Goal: Navigation & Orientation: Find specific page/section

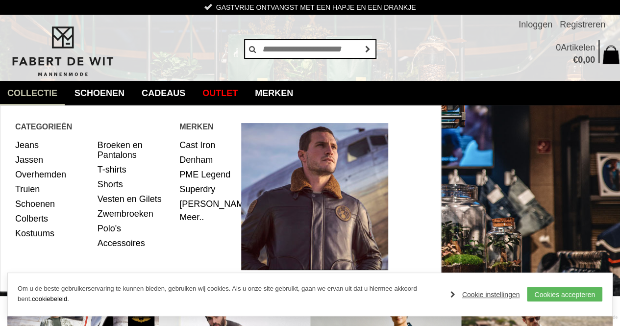
click at [56, 99] on link "collectie" at bounding box center [32, 93] width 65 height 24
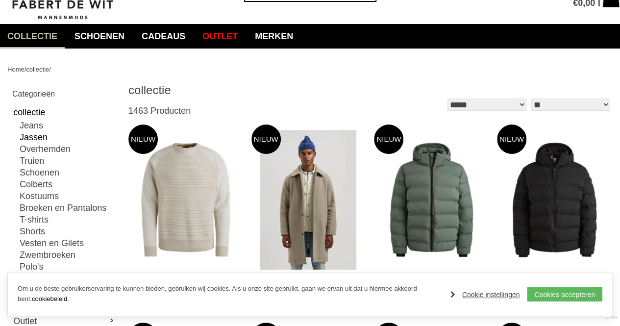
scroll to position [71, 0]
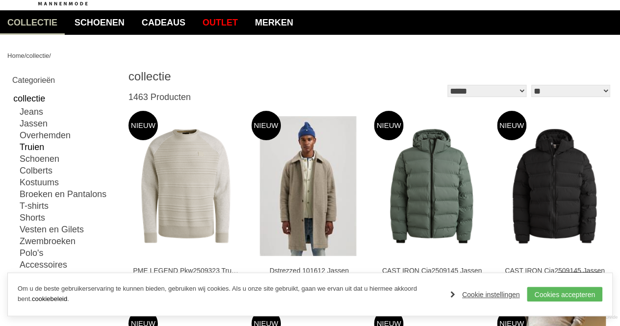
click at [34, 145] on link "Truien" at bounding box center [68, 147] width 97 height 12
type input "**"
type input "***"
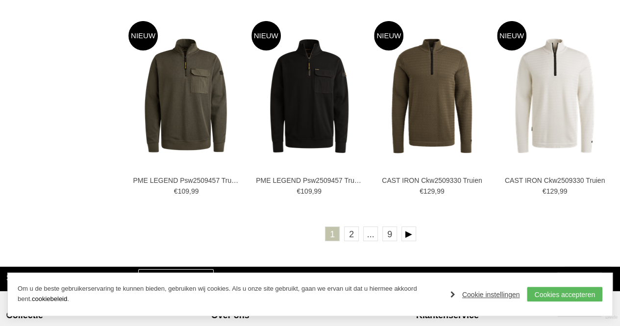
scroll to position [1748, 0]
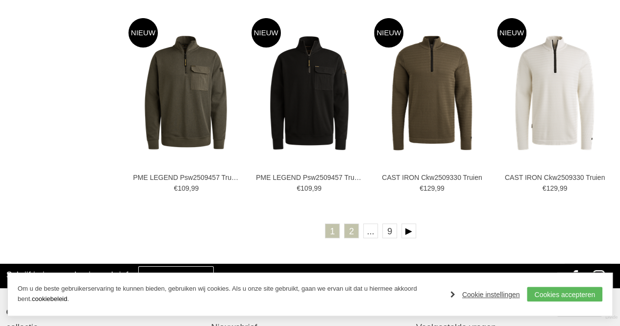
click at [355, 234] on link "2" at bounding box center [351, 230] width 15 height 15
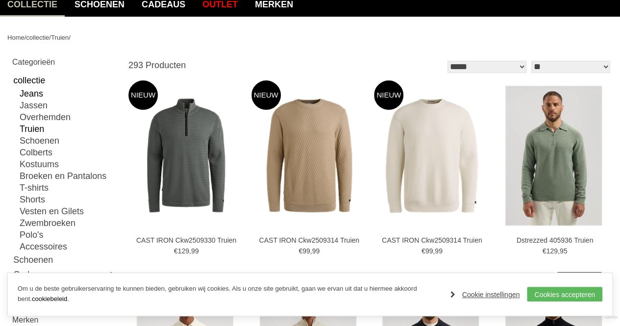
scroll to position [89, 0]
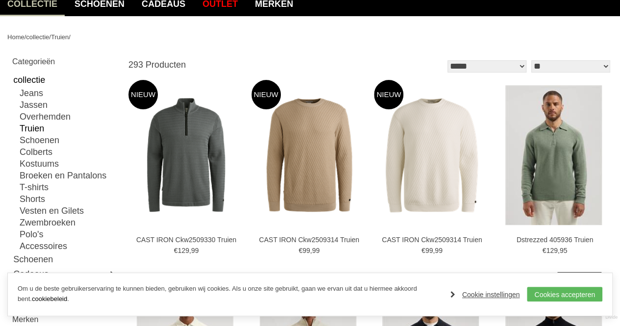
click at [33, 76] on link "collectie" at bounding box center [64, 79] width 104 height 15
type input "*"
type input "****"
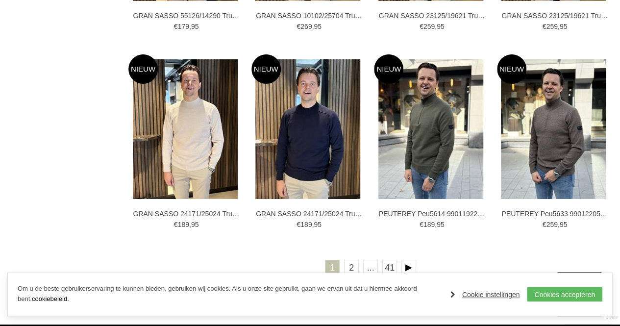
scroll to position [1724, 0]
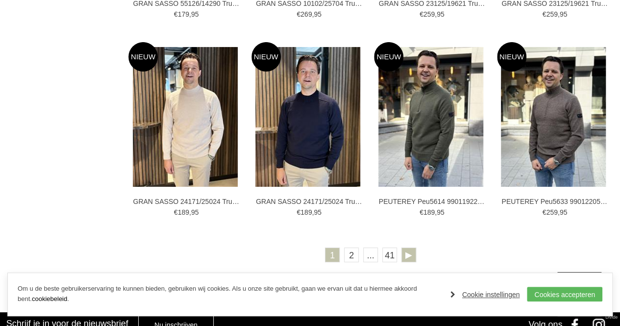
click at [409, 251] on link at bounding box center [408, 254] width 15 height 15
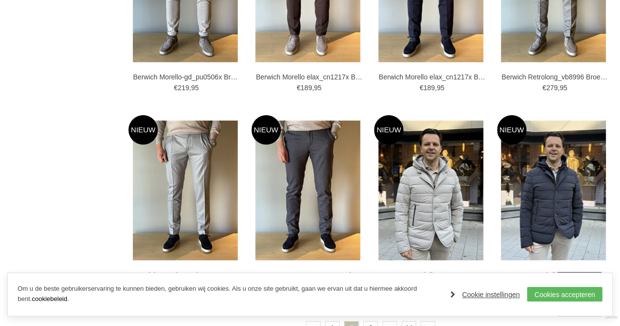
scroll to position [1721, 0]
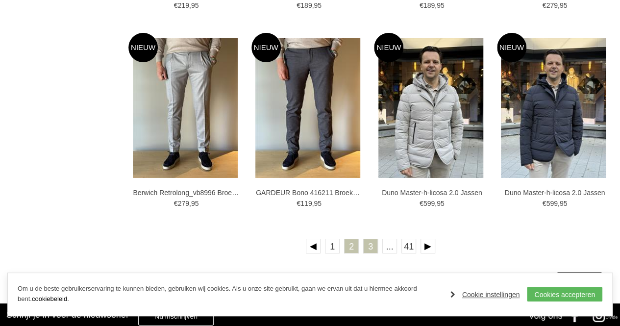
click at [374, 247] on link "3" at bounding box center [370, 246] width 15 height 15
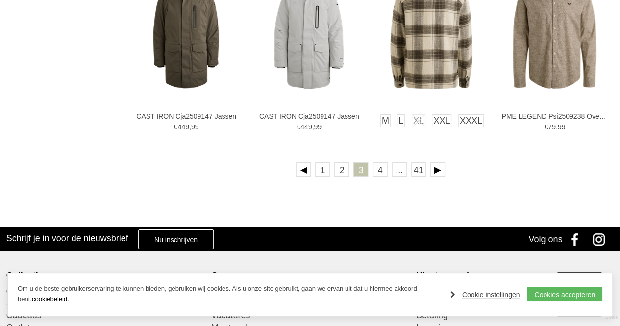
scroll to position [1800, 0]
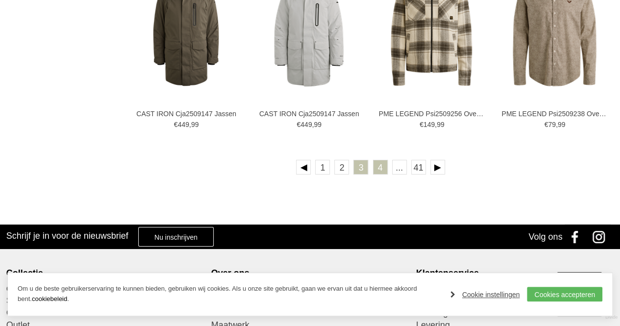
click at [380, 173] on link "4" at bounding box center [380, 167] width 15 height 15
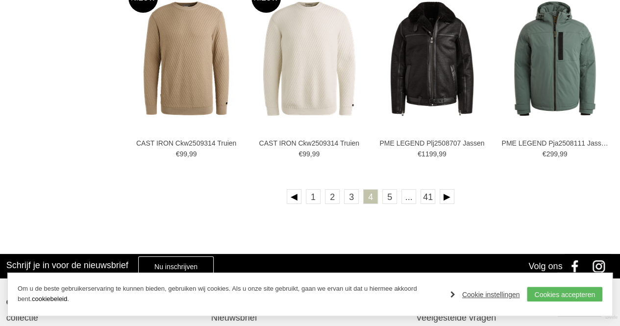
scroll to position [1788, 0]
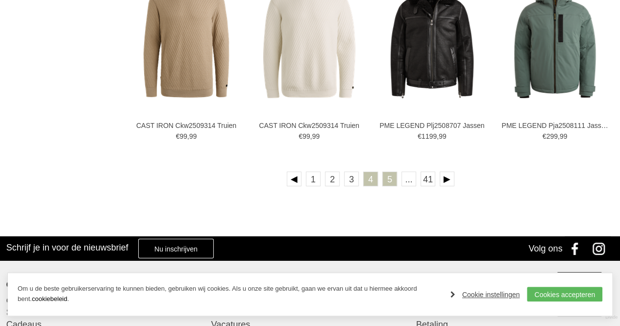
click at [386, 177] on link "5" at bounding box center [389, 178] width 15 height 15
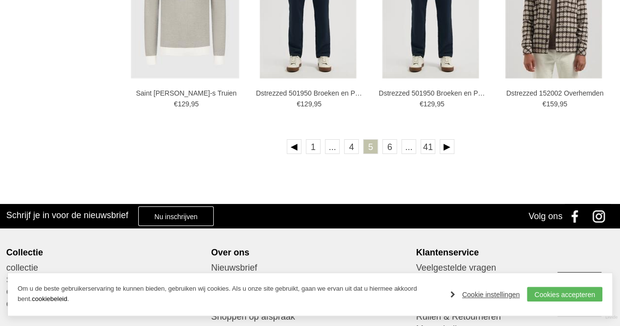
scroll to position [1821, 0]
